Goal: Find specific page/section: Find specific page/section

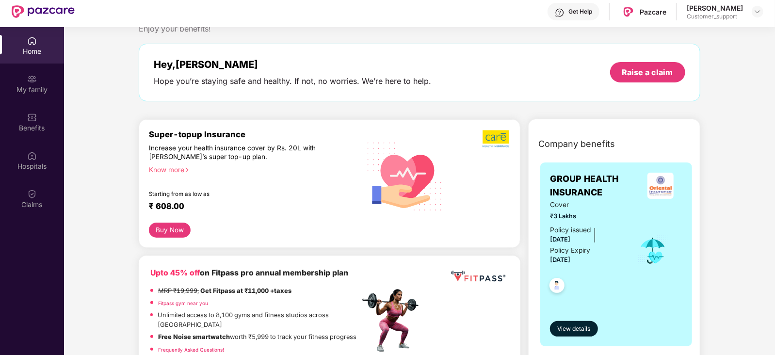
scroll to position [26, 0]
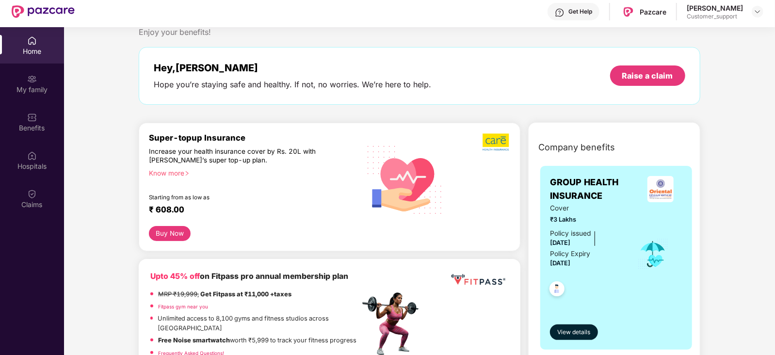
click at [168, 172] on div "Know more" at bounding box center [251, 172] width 205 height 7
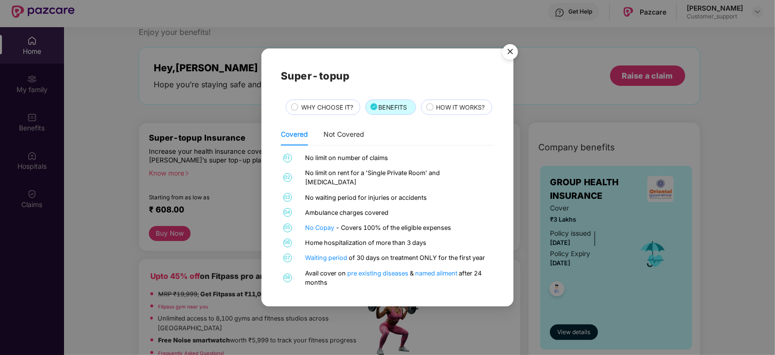
click at [510, 40] on img "Close" at bounding box center [509, 53] width 27 height 27
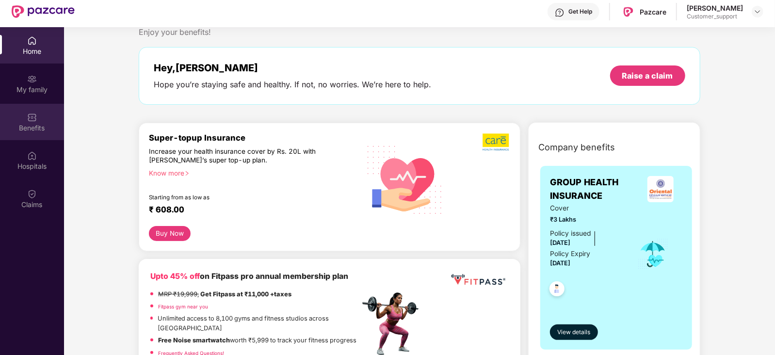
click at [41, 115] on div "Benefits" at bounding box center [32, 122] width 64 height 36
